Goal: Information Seeking & Learning: Learn about a topic

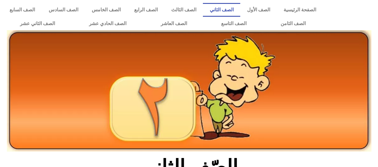
scroll to position [120, 0]
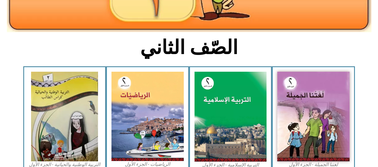
click at [251, 112] on img at bounding box center [231, 117] width 72 height 90
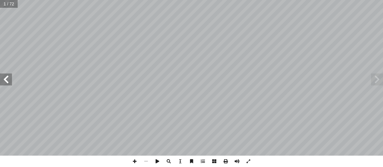
click at [7, 79] on span at bounding box center [6, 80] width 12 height 12
drag, startPoint x: 7, startPoint y: 79, endPoint x: 4, endPoint y: 82, distance: 4.0
click at [6, 79] on span at bounding box center [6, 80] width 12 height 12
click at [4, 82] on span at bounding box center [6, 80] width 12 height 12
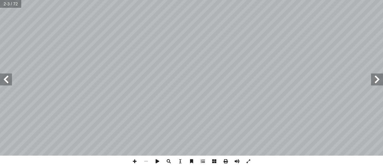
click at [4, 82] on span at bounding box center [6, 80] width 12 height 12
click at [3, 83] on span at bounding box center [6, 80] width 12 height 12
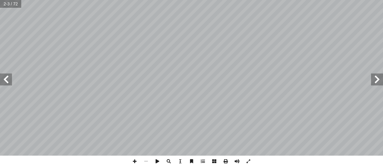
click at [3, 83] on span at bounding box center [6, 80] width 12 height 12
click at [6, 76] on span at bounding box center [6, 80] width 12 height 12
click at [7, 78] on span at bounding box center [6, 80] width 12 height 12
click at [11, 82] on span at bounding box center [6, 80] width 12 height 12
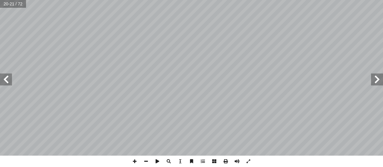
click at [7, 80] on span at bounding box center [6, 80] width 12 height 12
